Goal: Task Accomplishment & Management: Complete application form

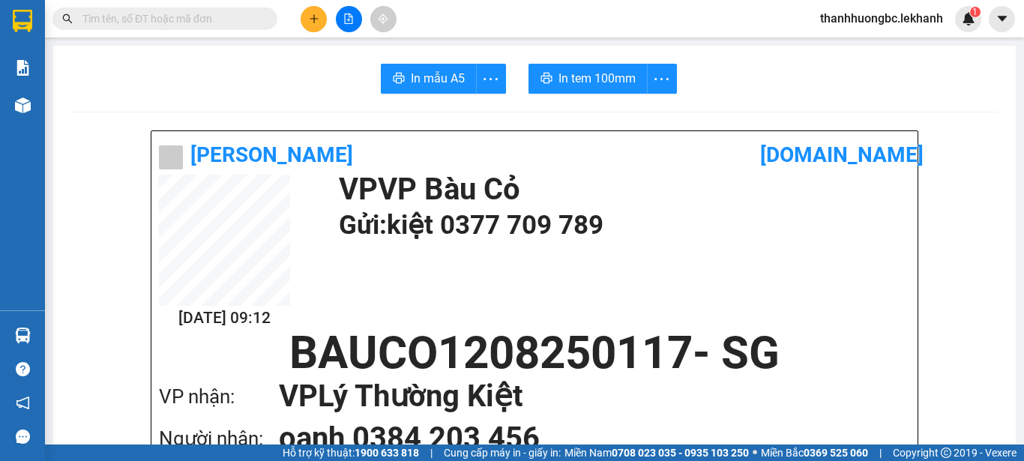
scroll to position [1193, 0]
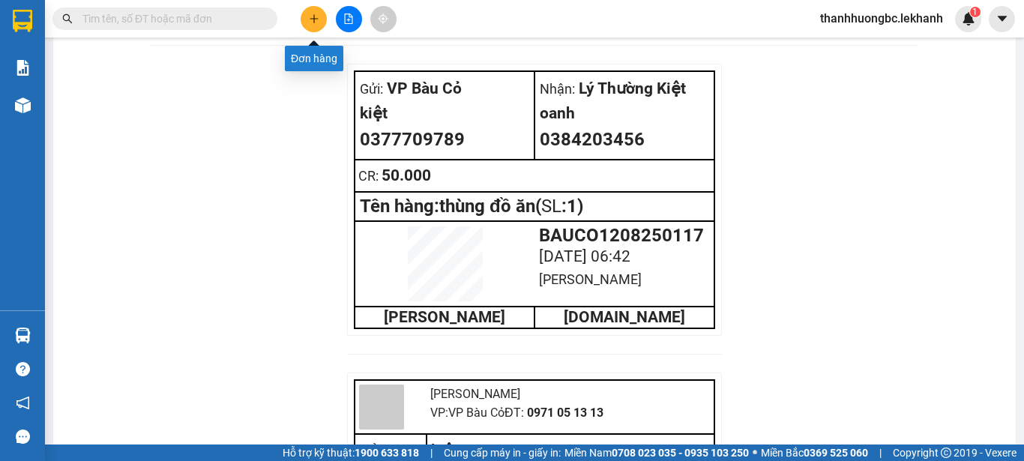
click at [309, 18] on icon "plus" at bounding box center [314, 18] width 10 height 10
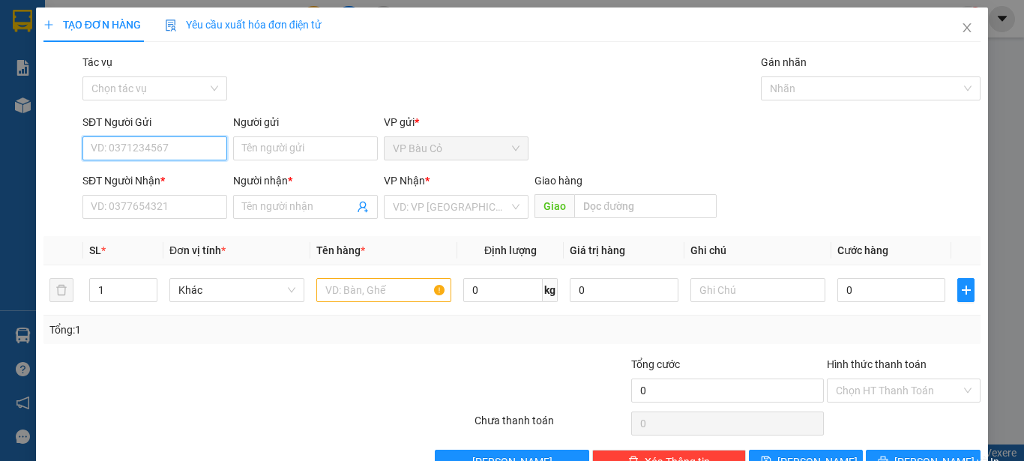
click at [188, 155] on input "SĐT Người Gửi" at bounding box center [154, 148] width 145 height 24
click at [176, 174] on div "0949006491 - truong" at bounding box center [153, 178] width 125 height 16
type input "0949006491"
type input "truong"
type input "0937012305"
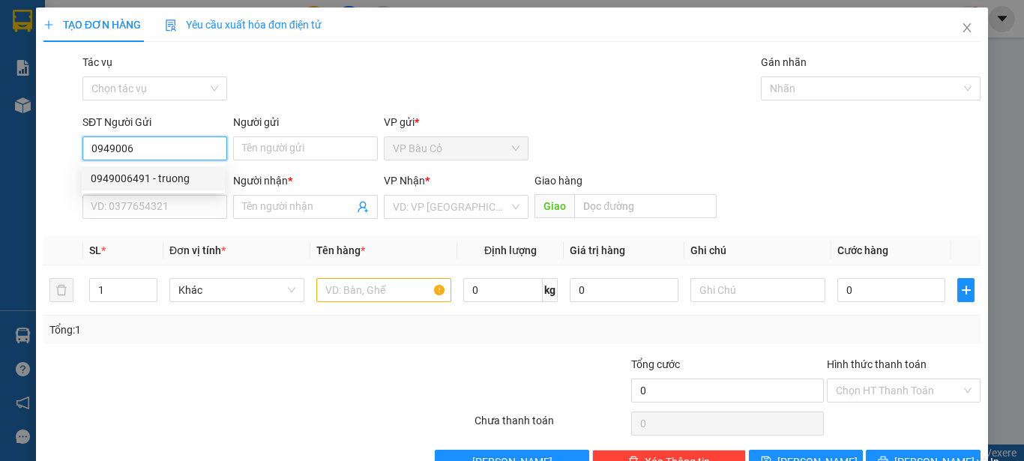
type input "gà"
type input "60.000"
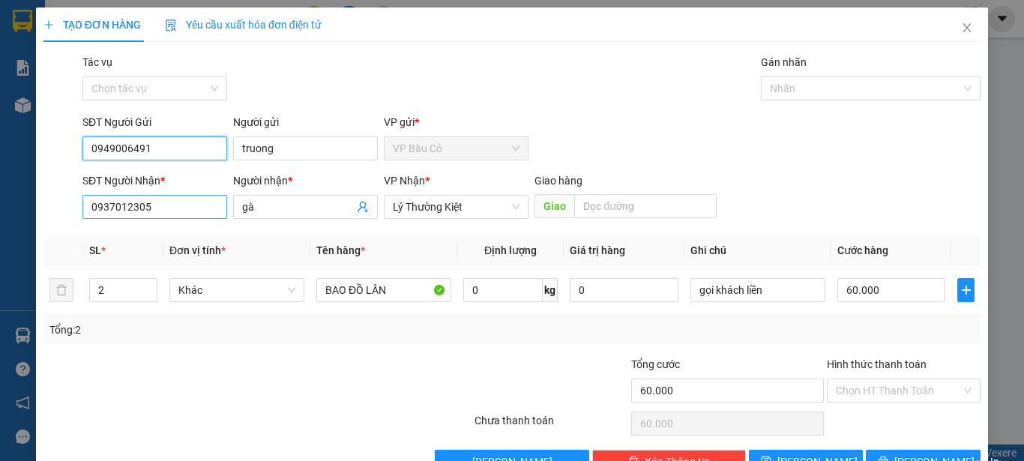
type input "0949006491"
click at [175, 209] on input "0937012305" at bounding box center [154, 207] width 145 height 24
click at [83, 209] on input "907878028" at bounding box center [154, 207] width 145 height 24
click at [174, 208] on input "0907878028" at bounding box center [154, 207] width 145 height 24
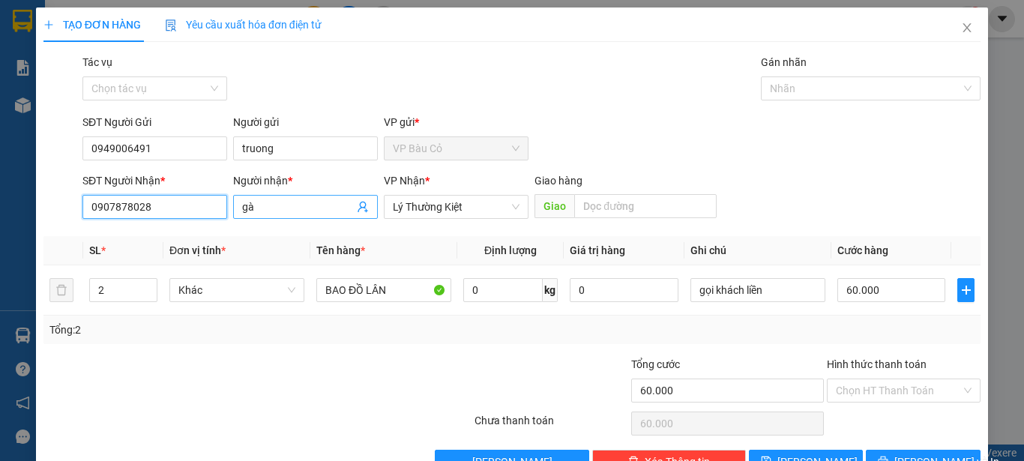
type input "0907878028"
click at [283, 206] on input "gà" at bounding box center [298, 207] width 112 height 16
type input "gia hào"
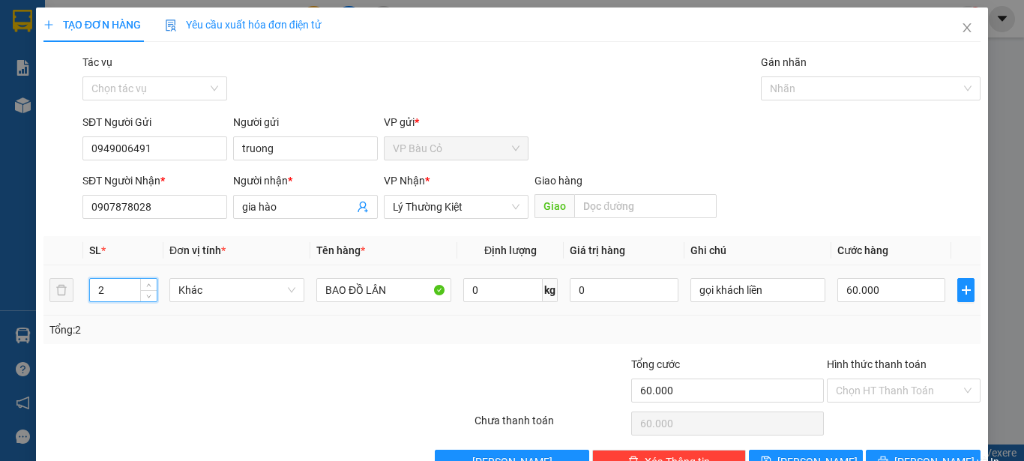
click at [110, 289] on input "2" at bounding box center [123, 290] width 67 height 22
type input "1"
click at [151, 295] on span "down" at bounding box center [149, 295] width 9 height 9
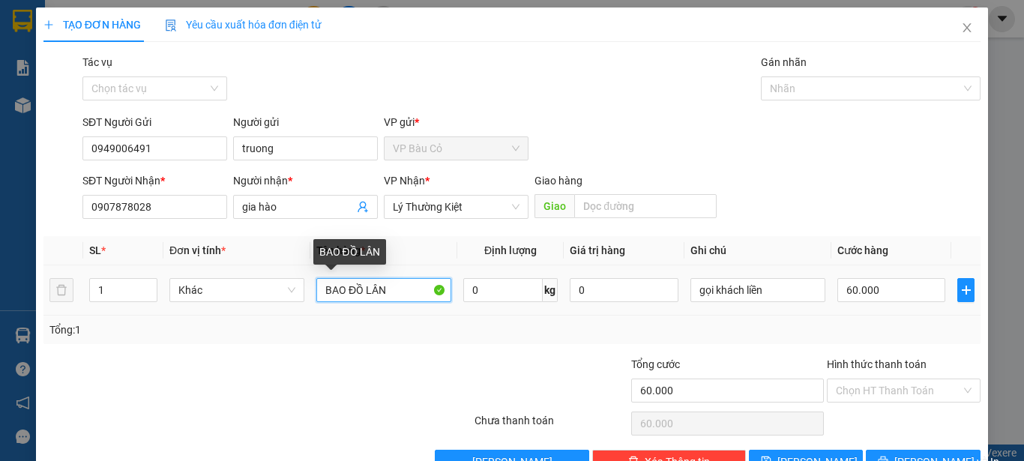
drag, startPoint x: 361, startPoint y: 293, endPoint x: 437, endPoint y: 289, distance: 75.8
click at [437, 289] on input "BAO ĐỒ LÂN" at bounding box center [383, 290] width 135 height 24
type input "BAO ĐỒ đen"
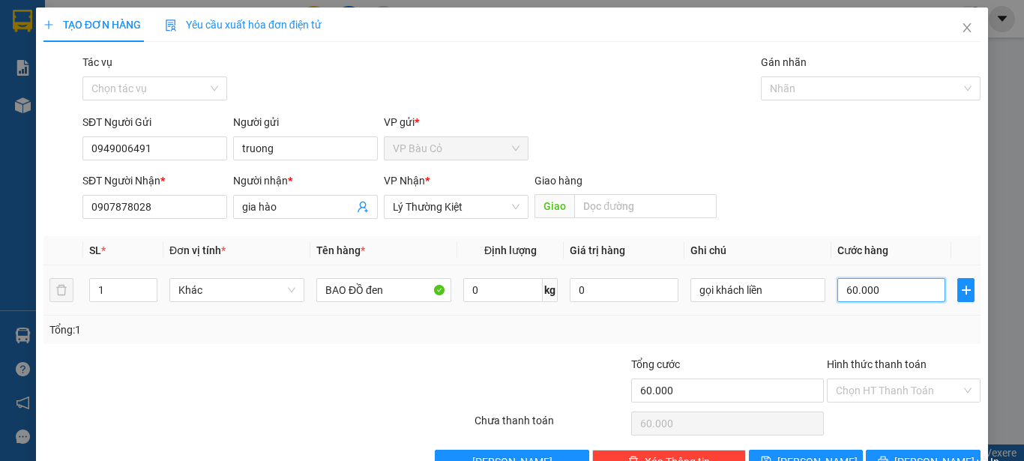
click at [873, 286] on input "60.000" at bounding box center [891, 290] width 108 height 24
type input "3"
type input "30"
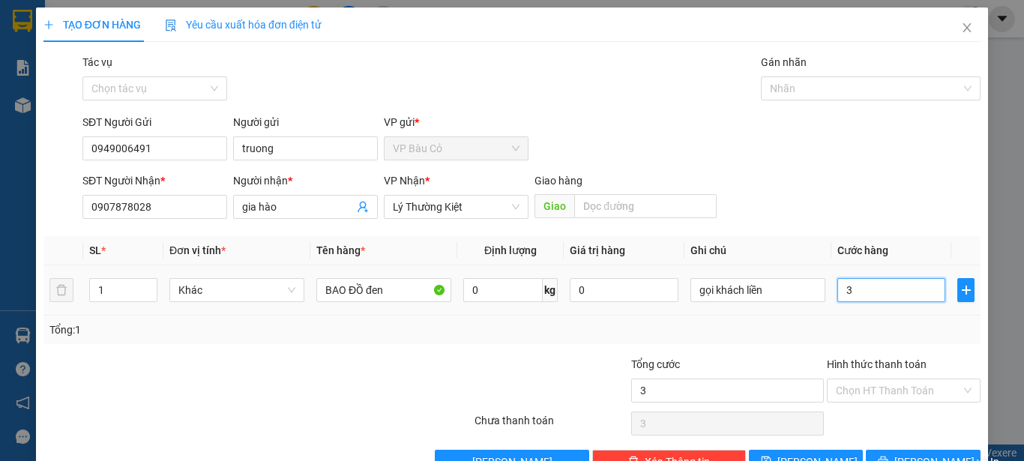
type input "30"
type input "3"
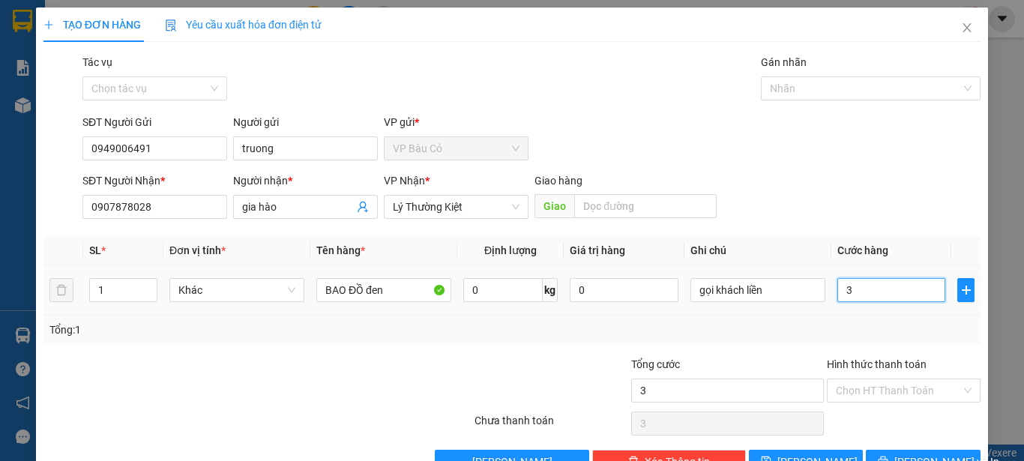
type input "0"
type input "3"
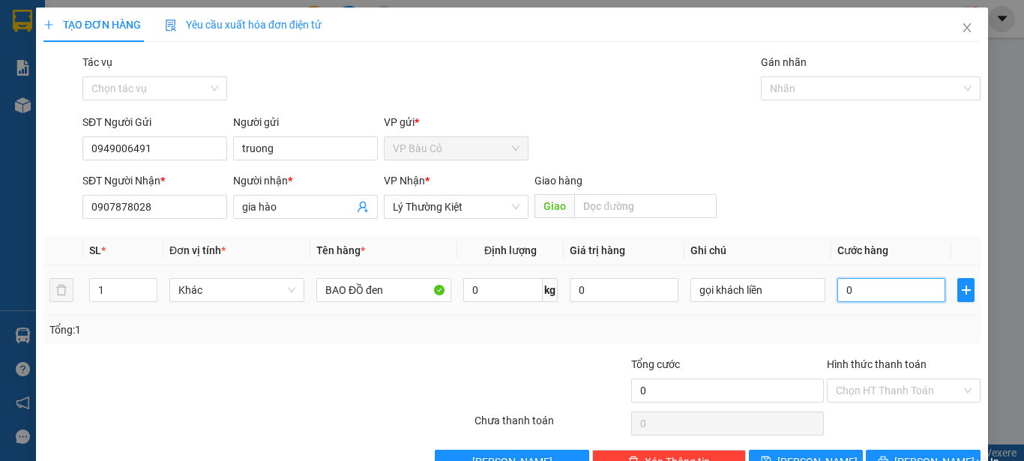
type input "03"
type input "30"
type input "030"
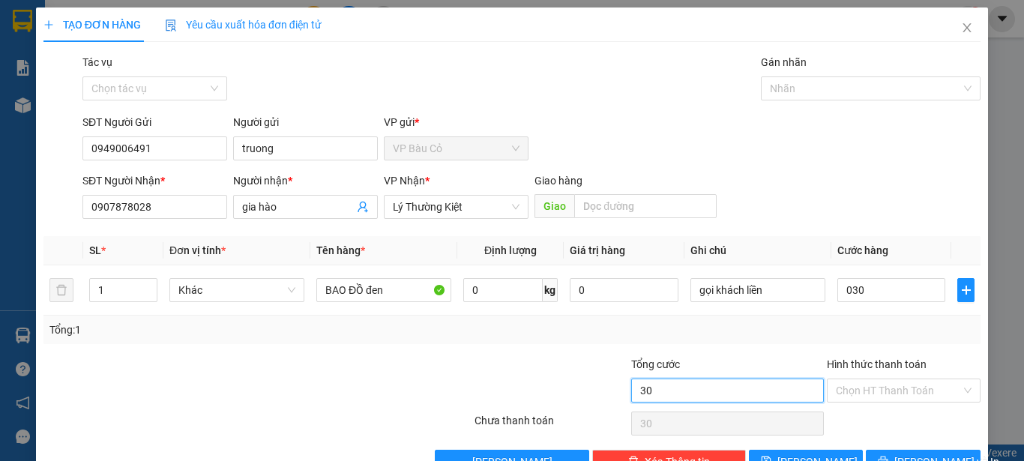
type input "30.000"
click at [735, 394] on input "30.000" at bounding box center [727, 391] width 193 height 24
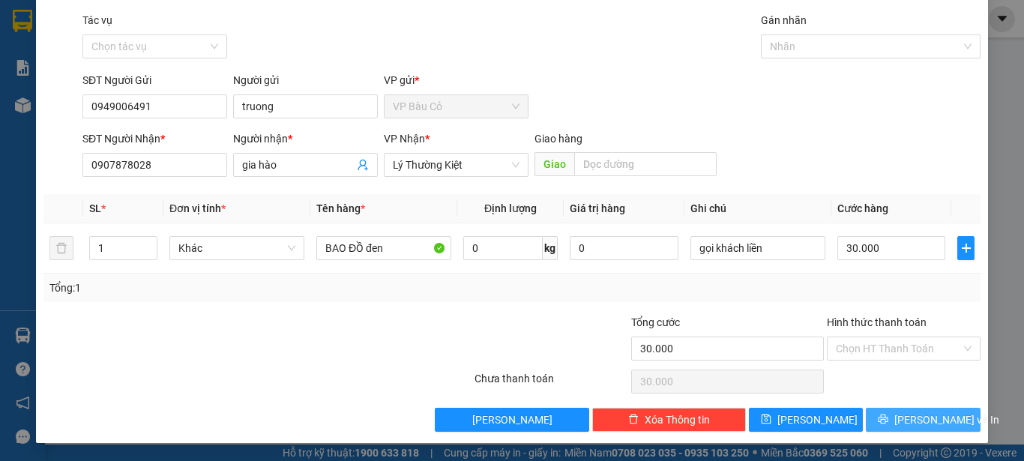
click at [910, 420] on span "[PERSON_NAME] và In" at bounding box center [946, 420] width 105 height 16
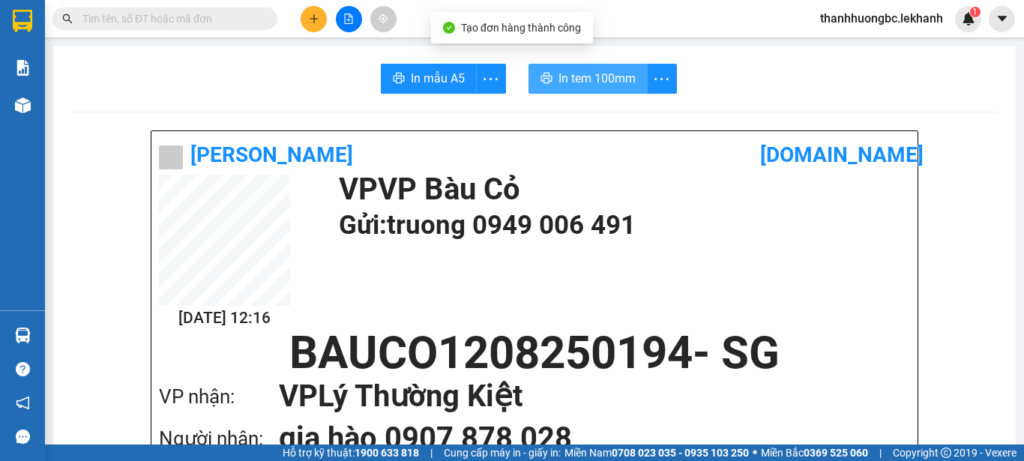
click at [576, 84] on span "In tem 100mm" at bounding box center [597, 78] width 77 height 19
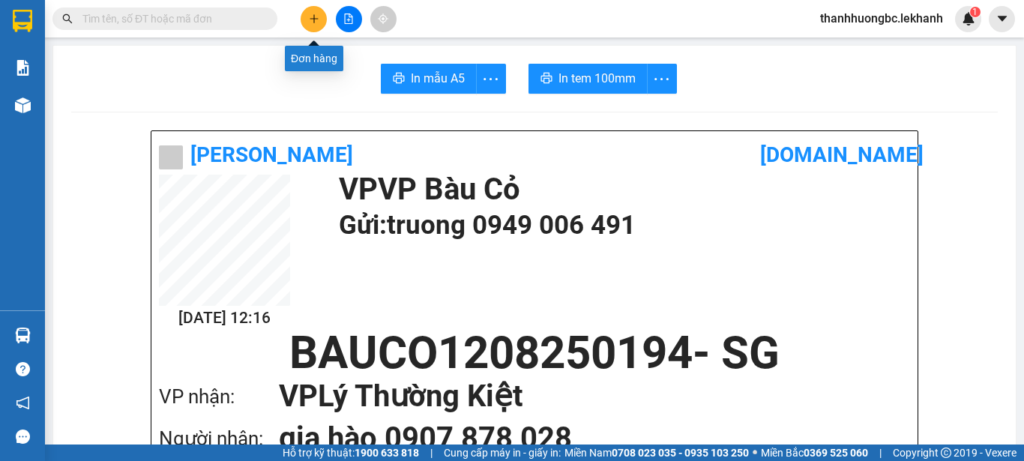
click at [318, 13] on button at bounding box center [314, 19] width 26 height 26
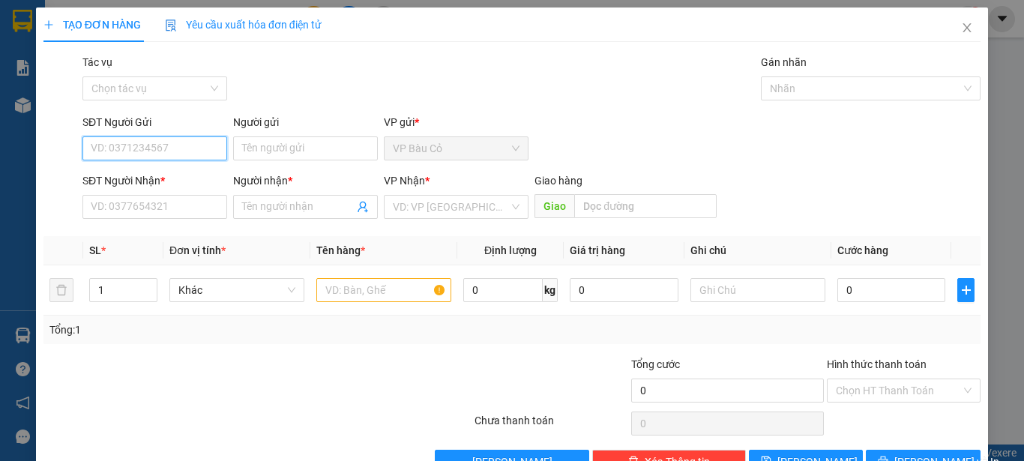
click at [172, 154] on input "SĐT Người Gửi" at bounding box center [154, 148] width 145 height 24
type input "0986590752"
click at [154, 181] on div "0986590752 - NHA KHOA HAPPY" at bounding box center [169, 178] width 156 height 16
type input "NHA KHOA HAPPY"
type input "0983344428"
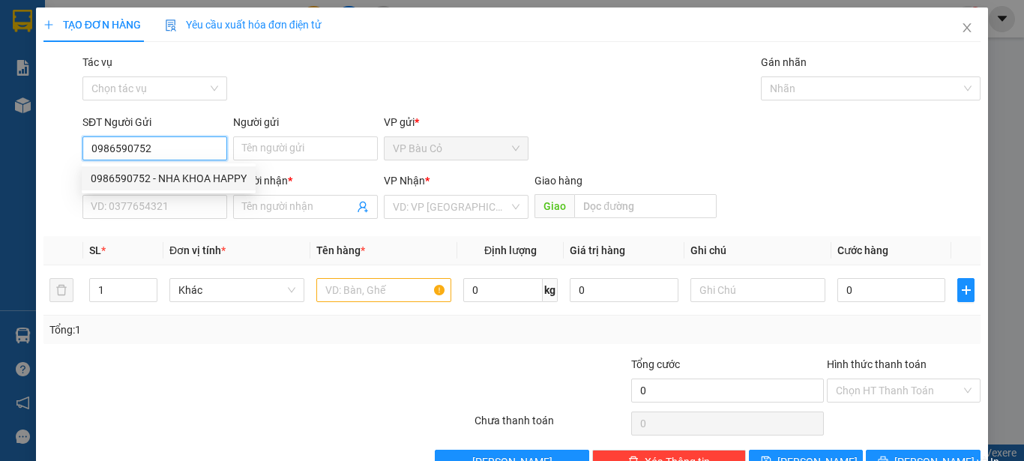
type input "LABO ĐỨC PHÁT"
type input "30.000"
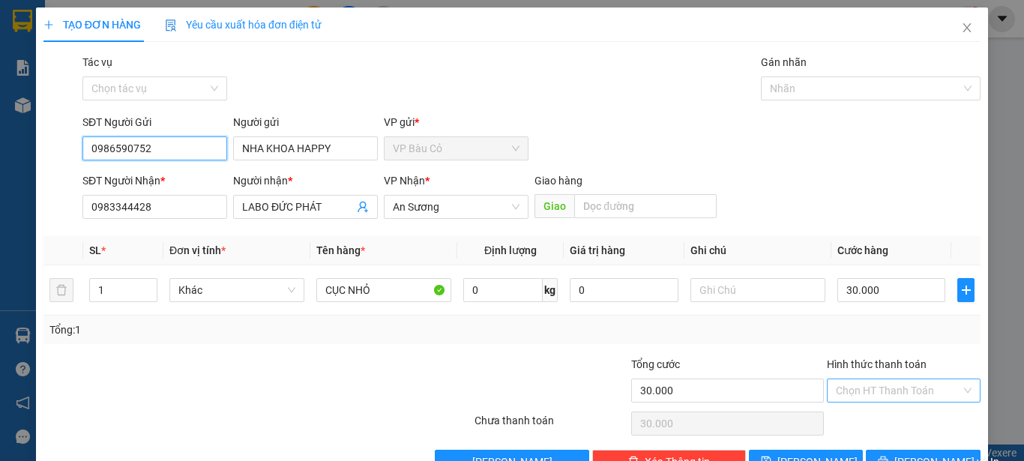
type input "0986590752"
click at [904, 390] on input "Hình thức thanh toán" at bounding box center [898, 390] width 125 height 22
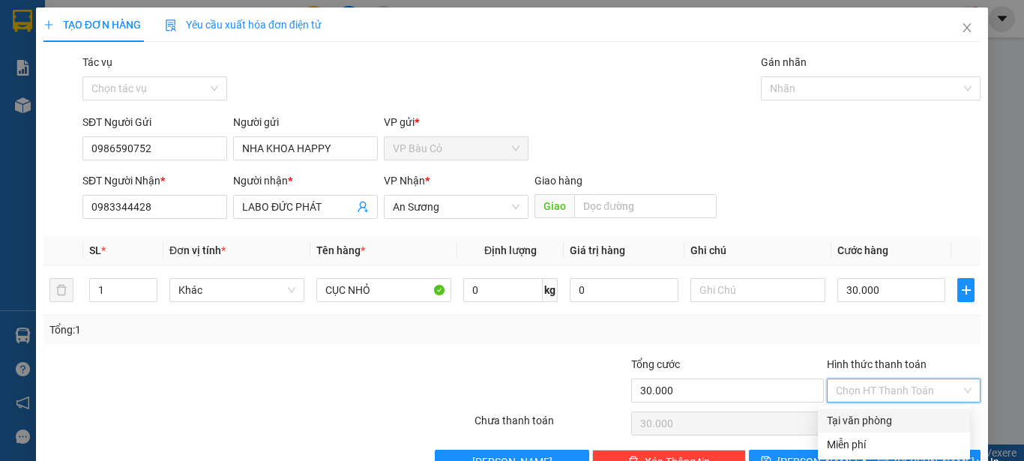
click at [890, 422] on div "Tại văn phòng" at bounding box center [894, 420] width 134 height 16
type input "0"
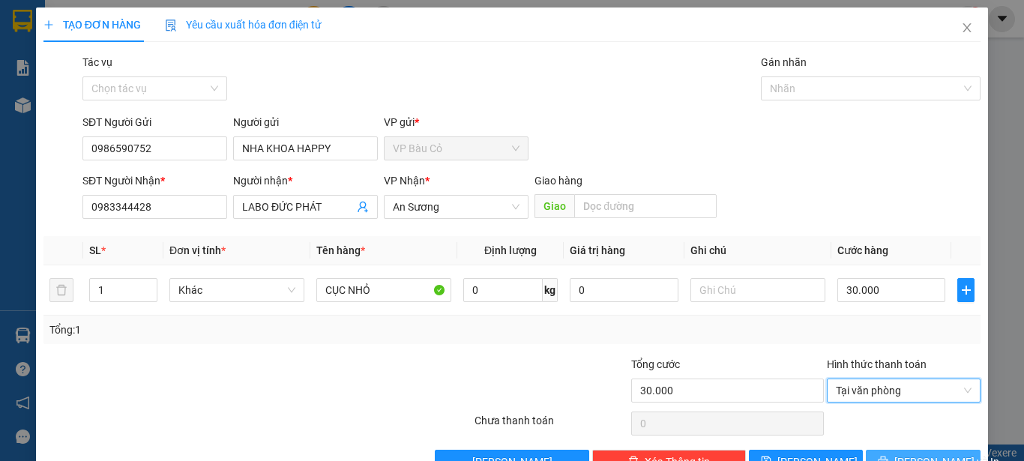
click at [943, 455] on button "[PERSON_NAME] và In" at bounding box center [923, 462] width 115 height 24
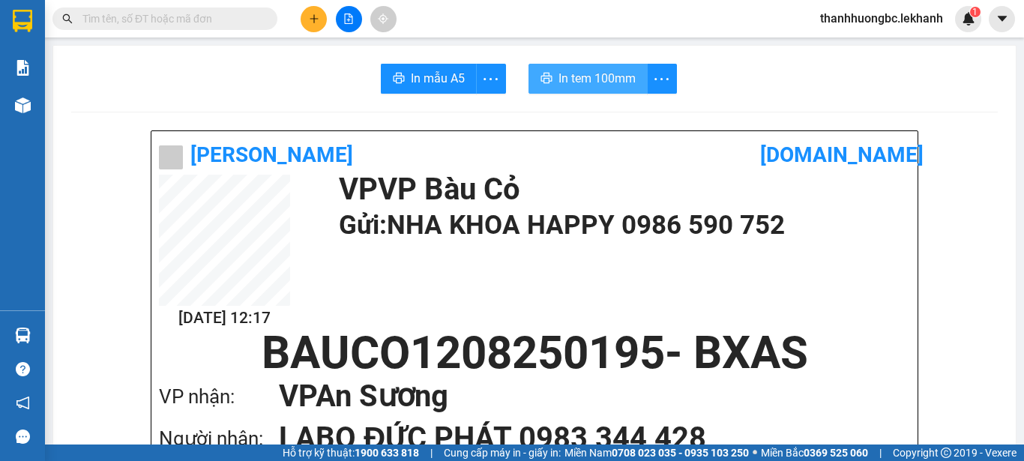
click at [613, 85] on span "In tem 100mm" at bounding box center [597, 78] width 77 height 19
